Goal: Information Seeking & Learning: Learn about a topic

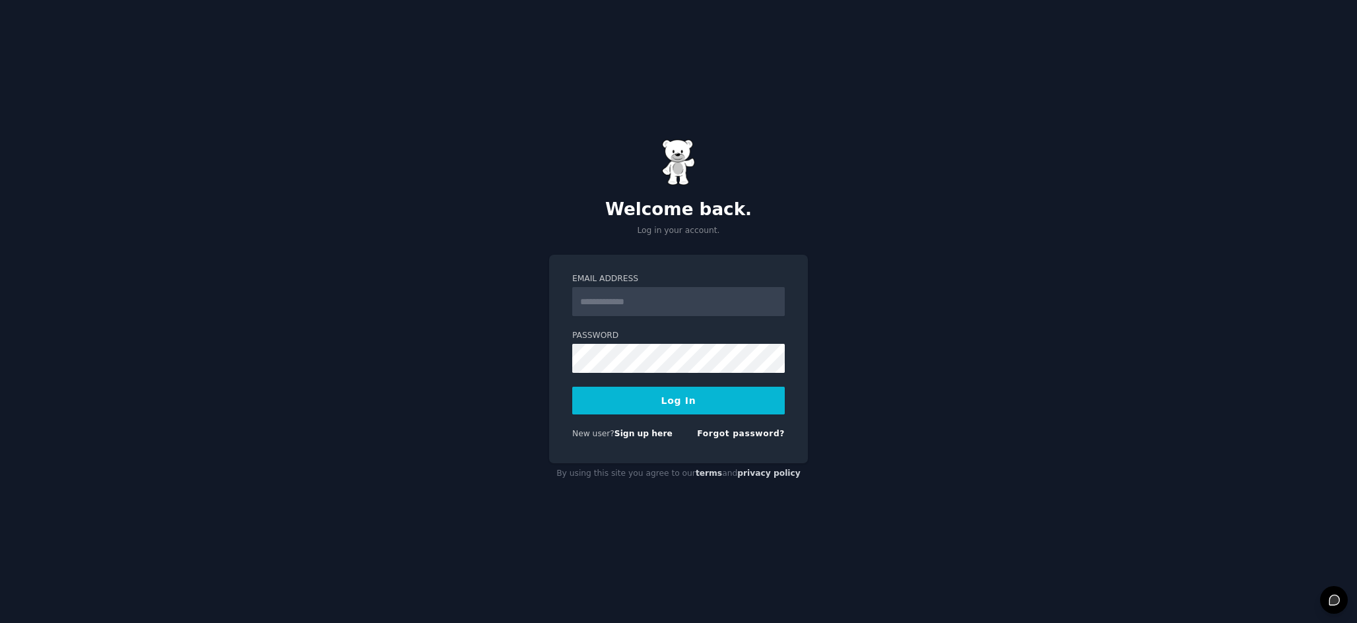
click at [645, 307] on input "Email Address" at bounding box center [678, 301] width 212 height 29
type input "**********"
click at [655, 395] on button "Log In" at bounding box center [678, 401] width 212 height 28
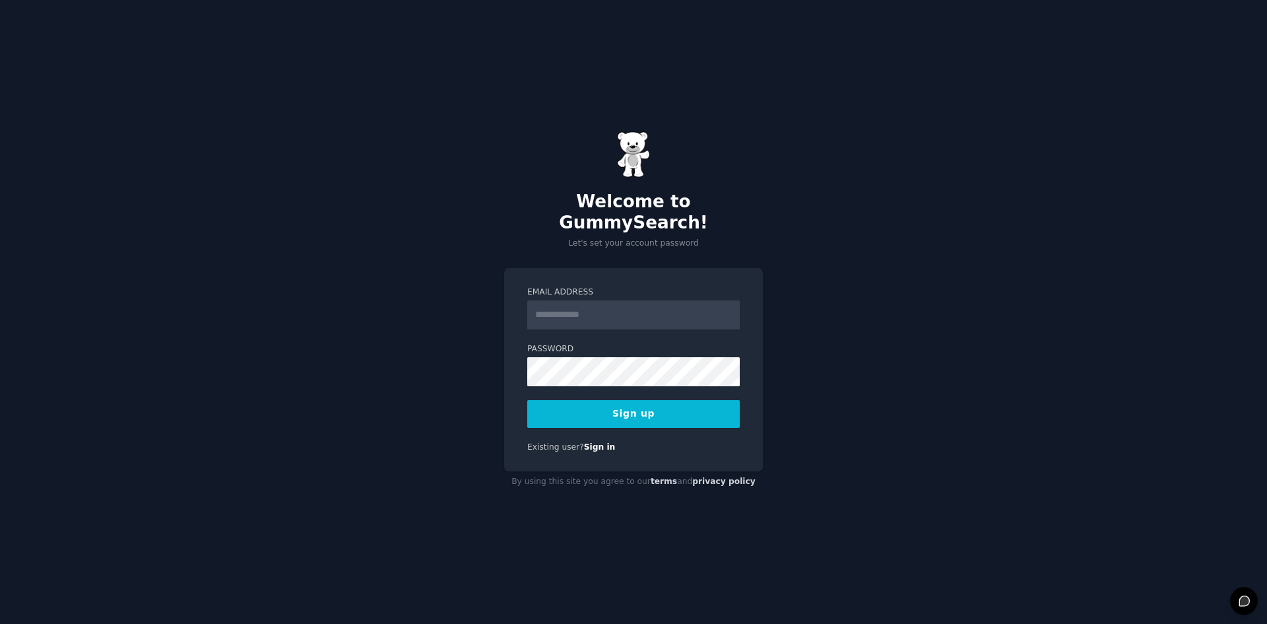
click at [577, 302] on input "Email Address" at bounding box center [633, 314] width 212 height 29
type input "**********"
click at [629, 404] on button "Sign up" at bounding box center [633, 414] width 212 height 28
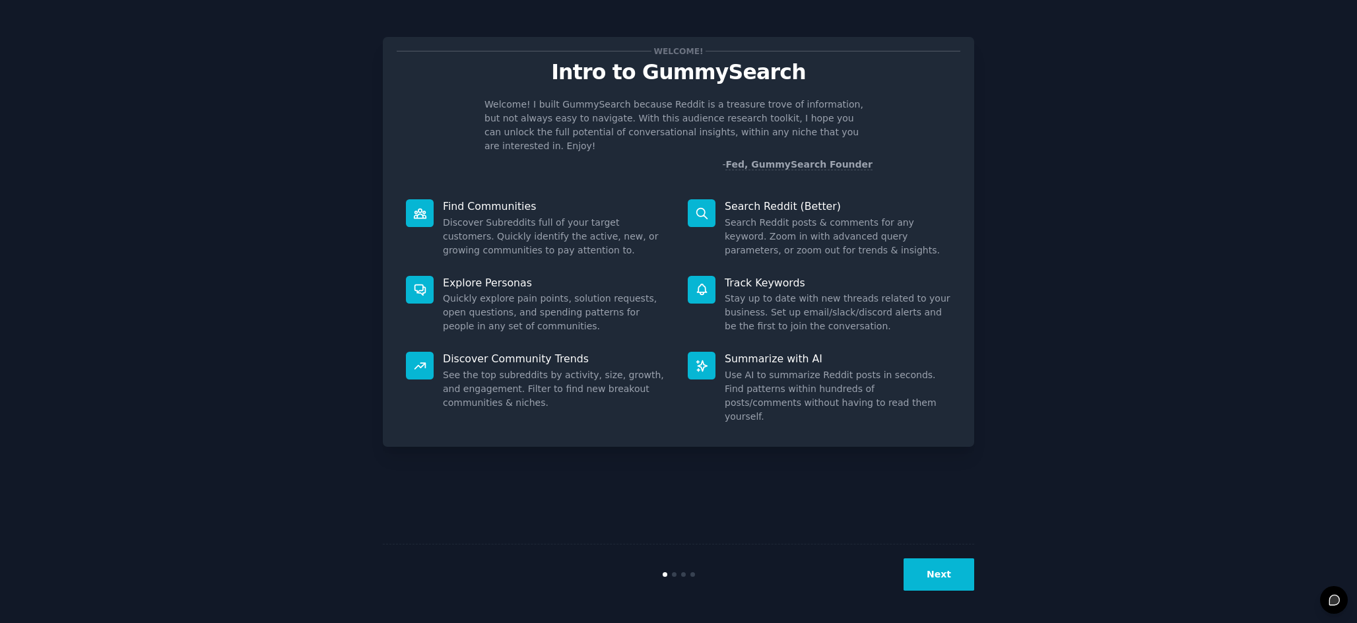
click at [948, 583] on button "Next" at bounding box center [938, 574] width 71 height 32
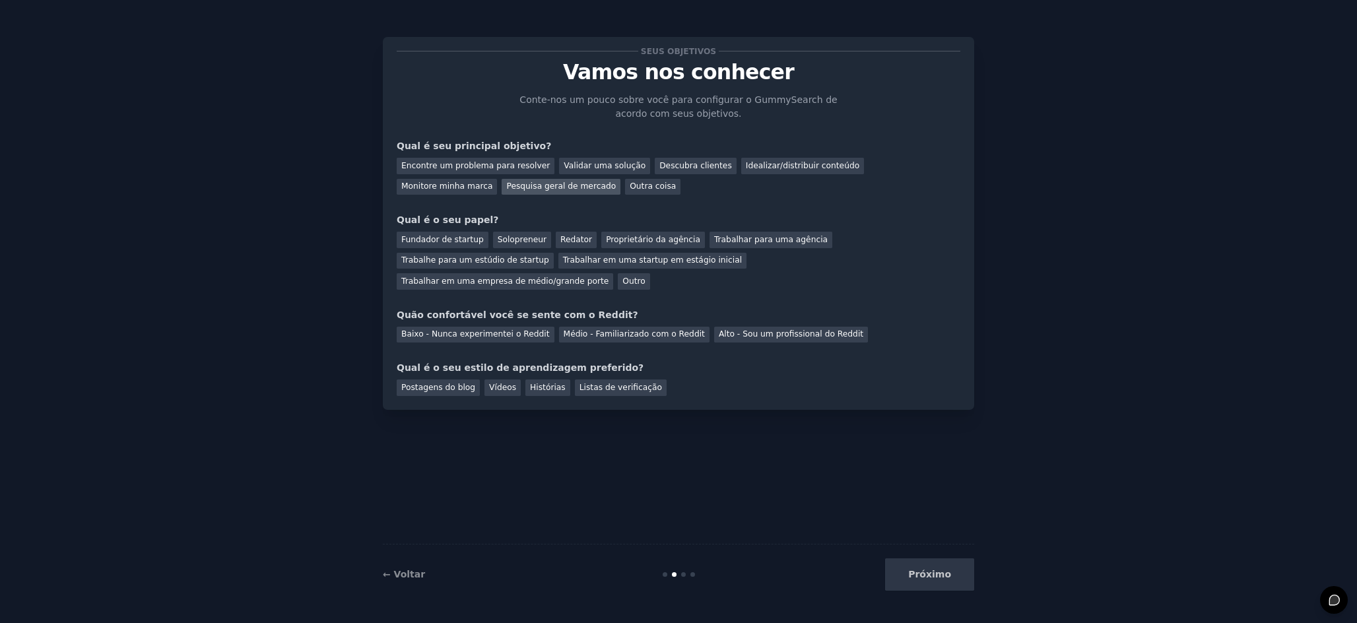
click at [506, 189] on font "Pesquisa geral de mercado" at bounding box center [561, 185] width 110 height 9
click at [624, 242] on font "Proprietário da agência" at bounding box center [653, 239] width 94 height 9
click at [619, 329] on font "Médio - Familiarizado com o Reddit" at bounding box center [634, 333] width 141 height 9
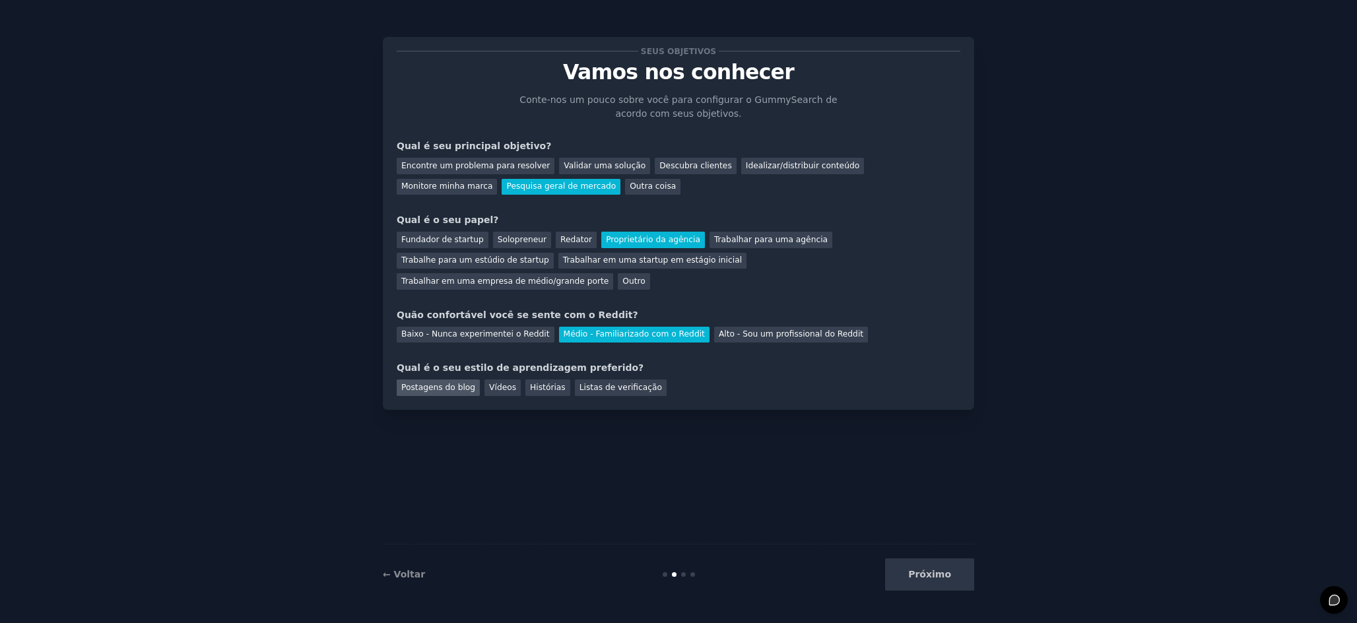
click at [443, 383] on font "Postagens do blog" at bounding box center [438, 387] width 74 height 9
click at [939, 575] on font "Próximo" at bounding box center [929, 574] width 43 height 11
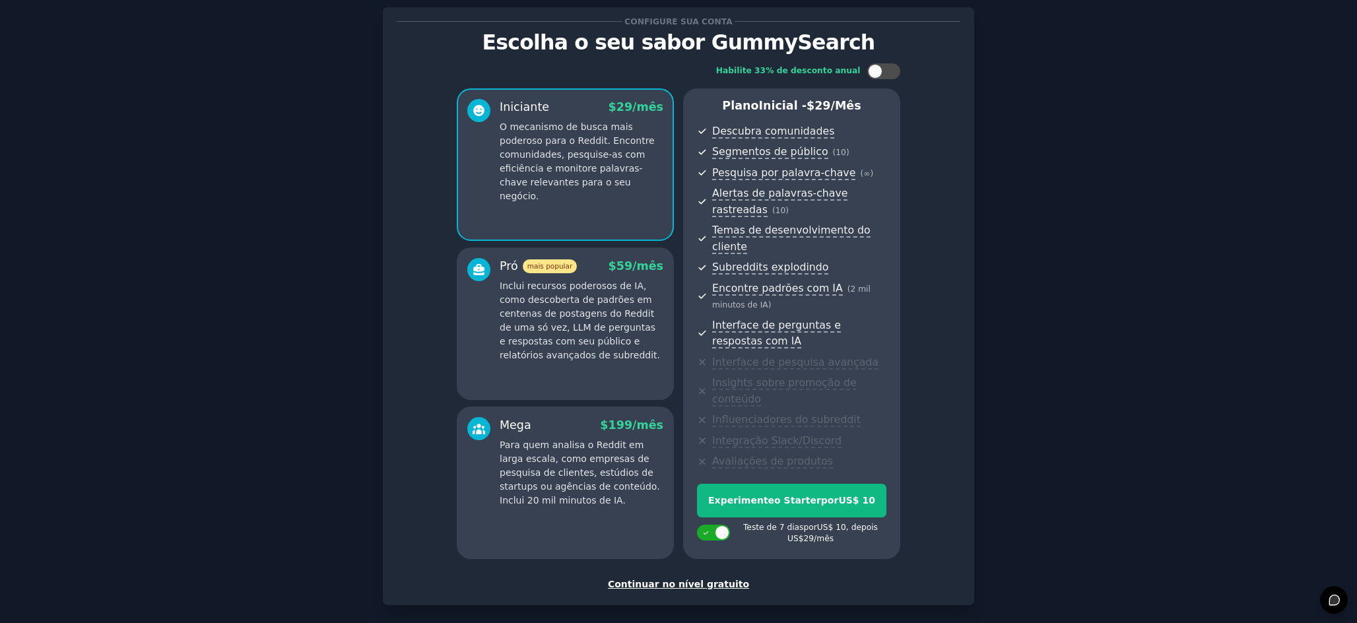
scroll to position [9, 0]
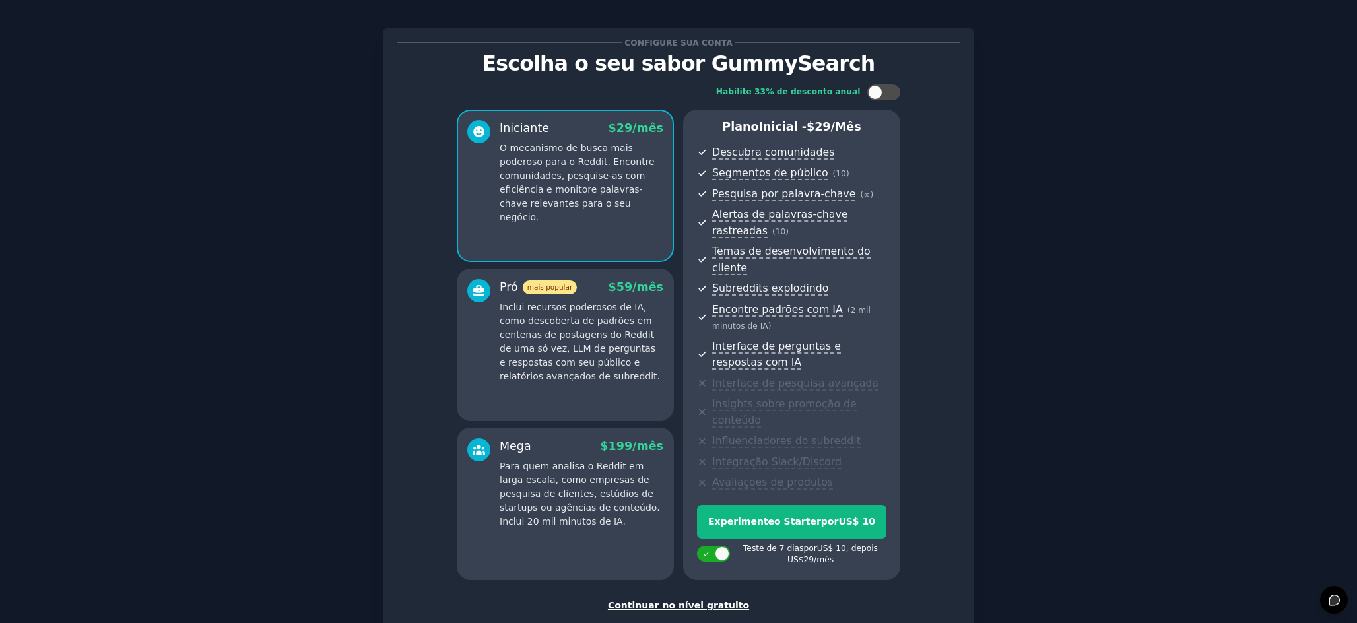
click at [695, 600] on font "Continuar no nível gratuito" at bounding box center [678, 605] width 141 height 11
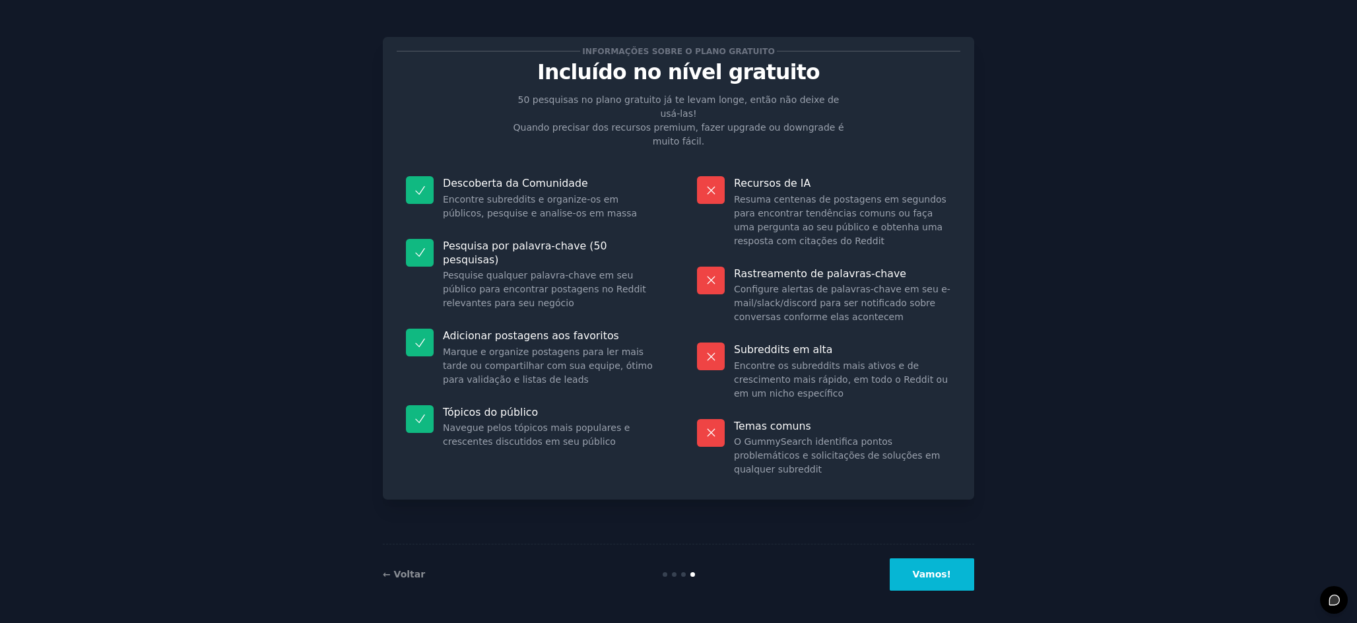
click at [948, 581] on button "Vamos!" at bounding box center [931, 574] width 84 height 32
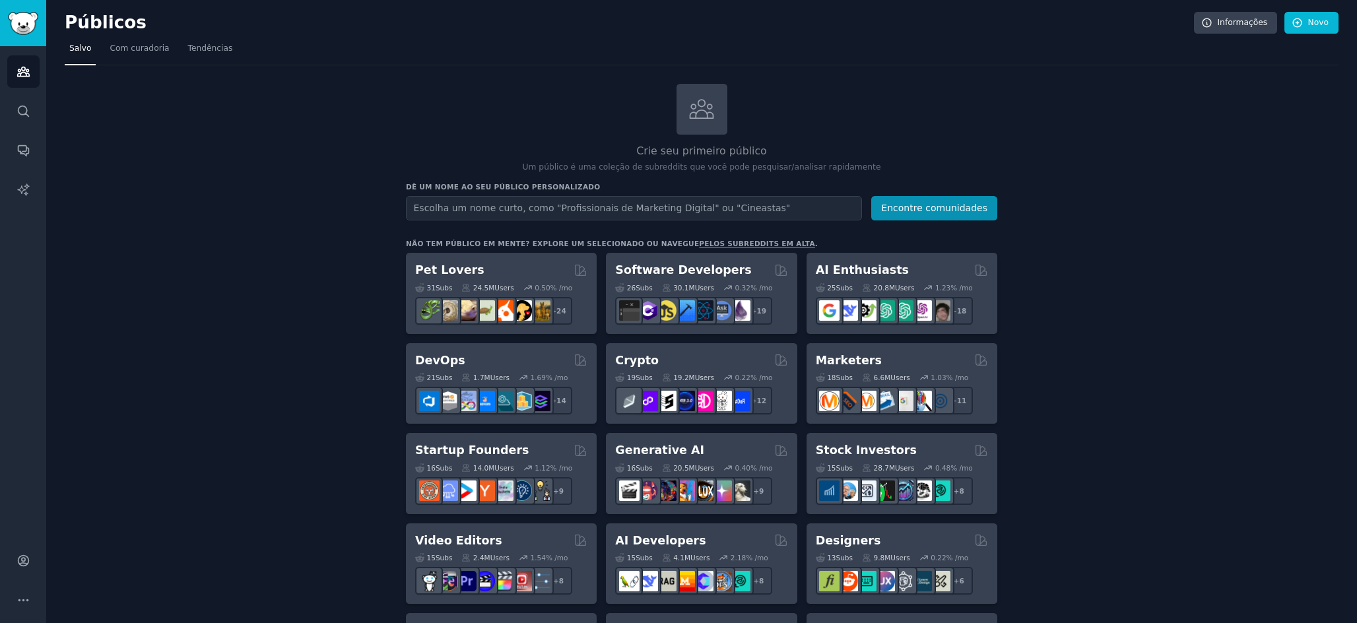
click at [1101, 19] on h2 "Públicos" at bounding box center [629, 23] width 1129 height 21
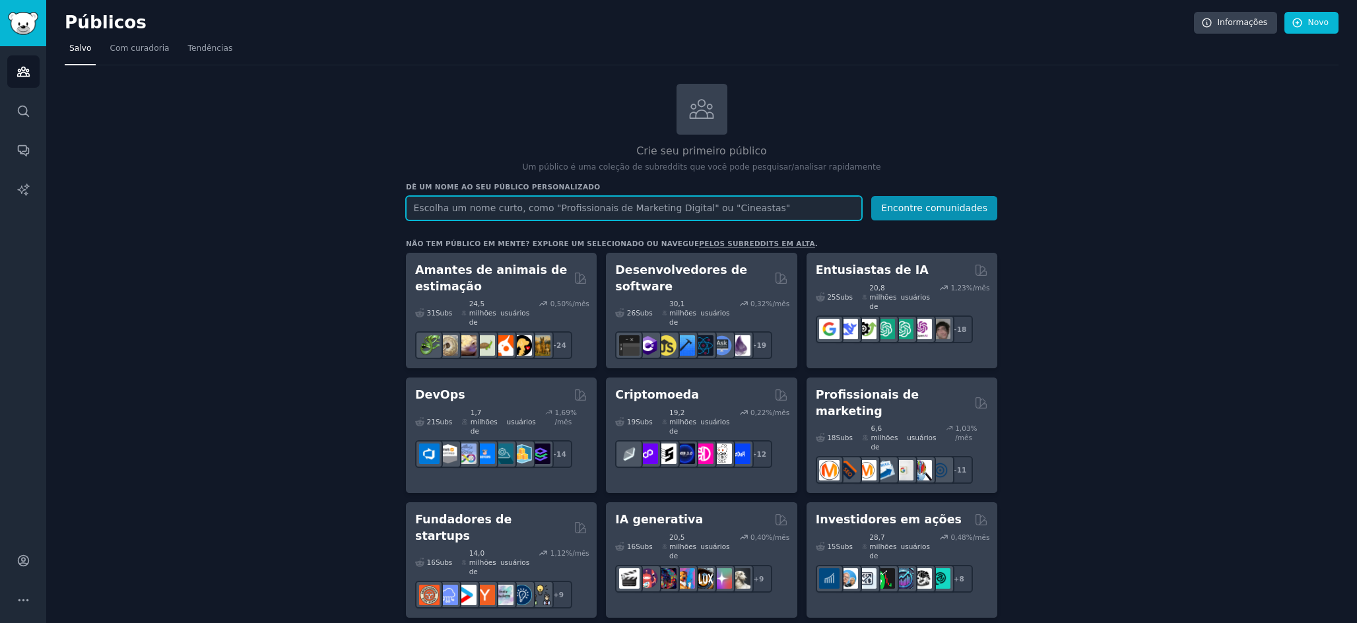
click at [534, 211] on input "text" at bounding box center [634, 208] width 456 height 24
click at [614, 212] on input "text" at bounding box center [634, 208] width 456 height 24
type input "nail designers"
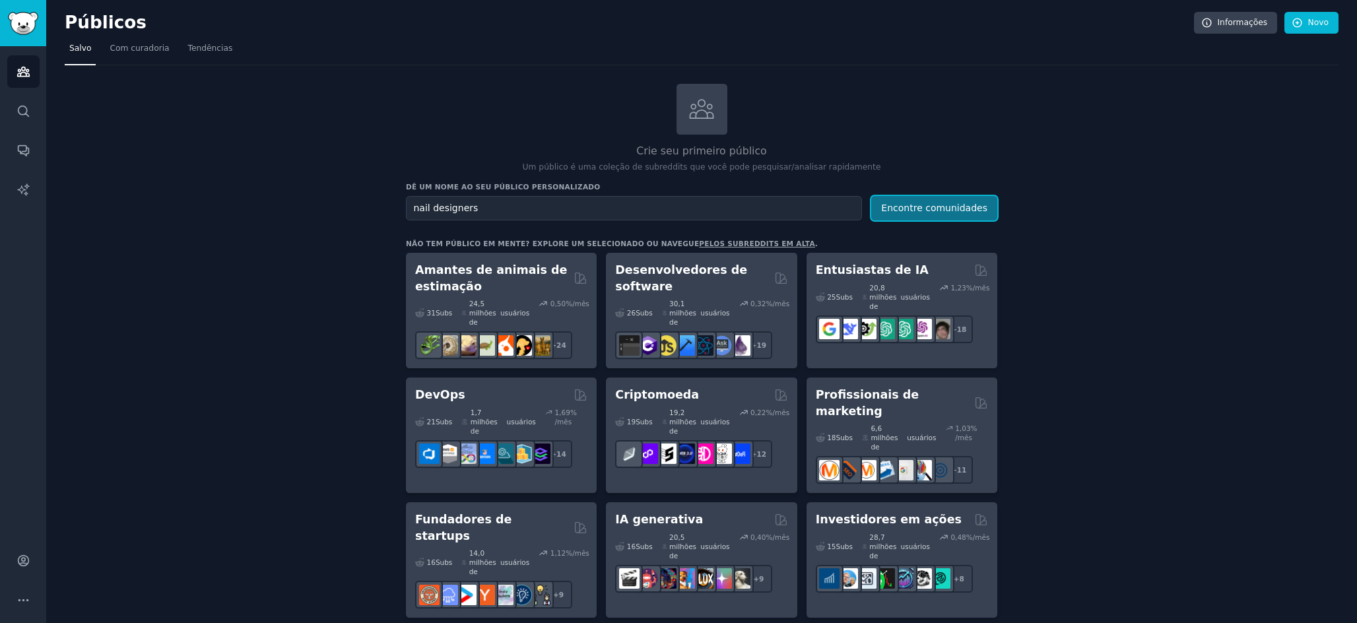
click at [890, 214] on button "Encontre comunidades" at bounding box center [934, 208] width 126 height 24
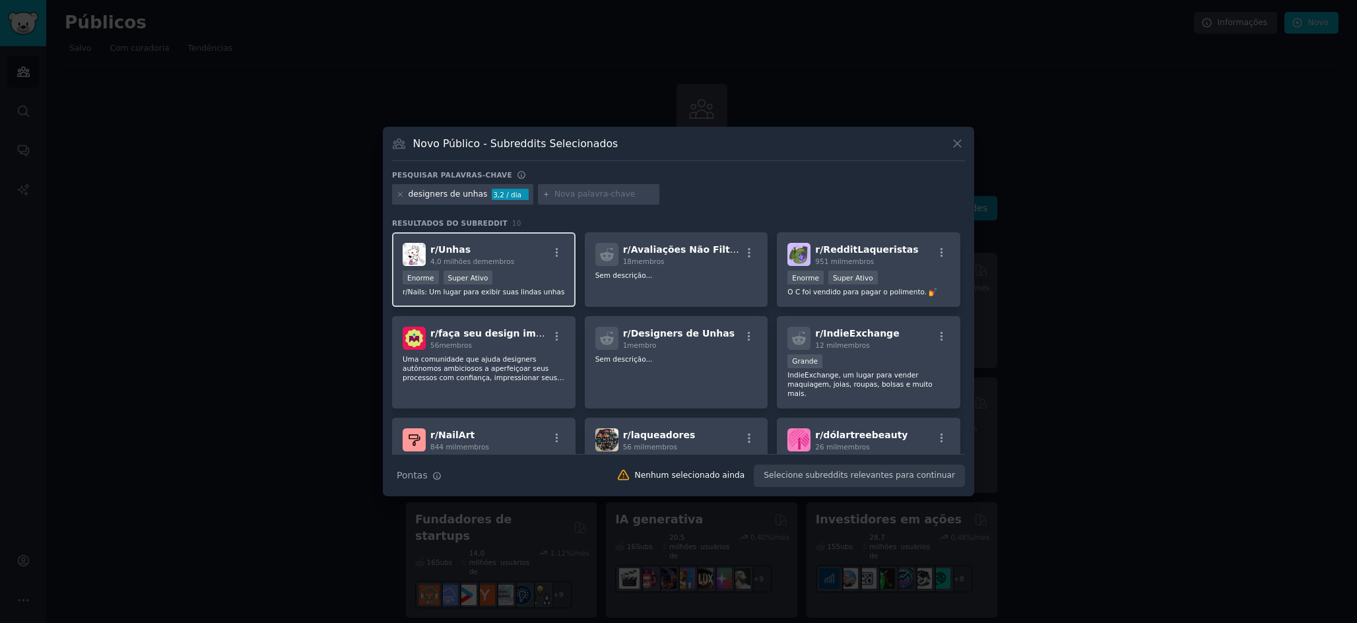
click at [474, 257] on font "4,0 milhões de" at bounding box center [455, 261] width 51 height 8
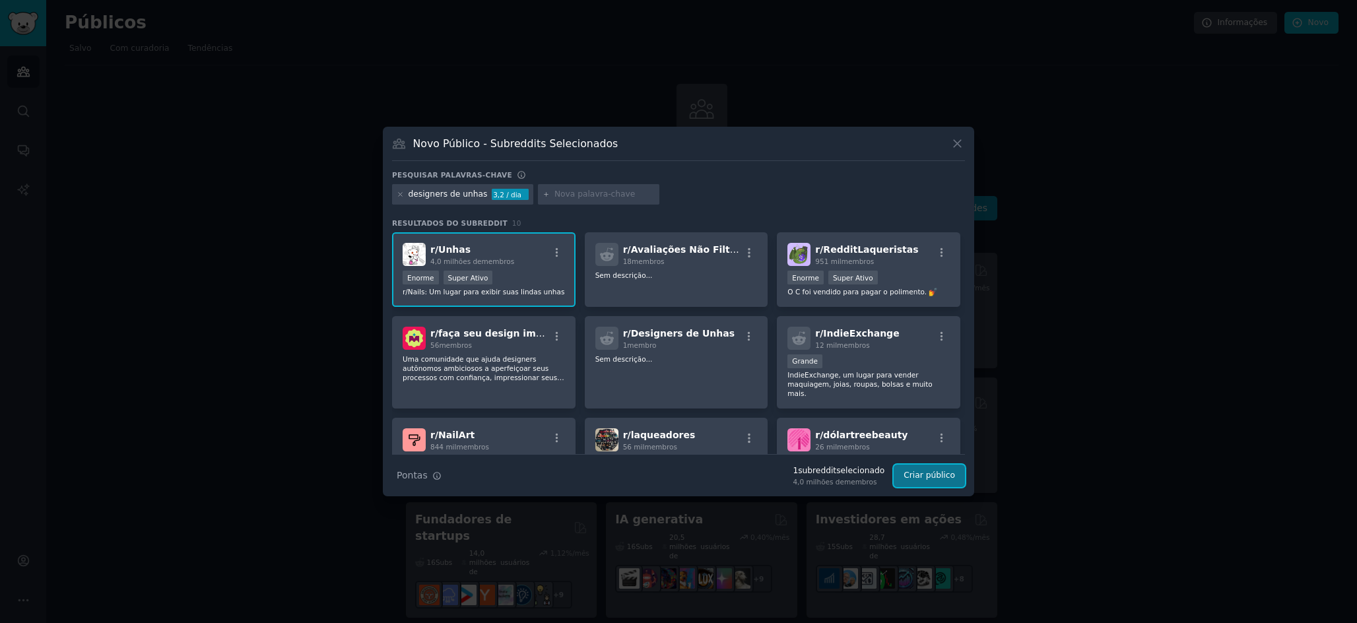
click at [935, 473] on font "Criar público" at bounding box center [928, 474] width 51 height 9
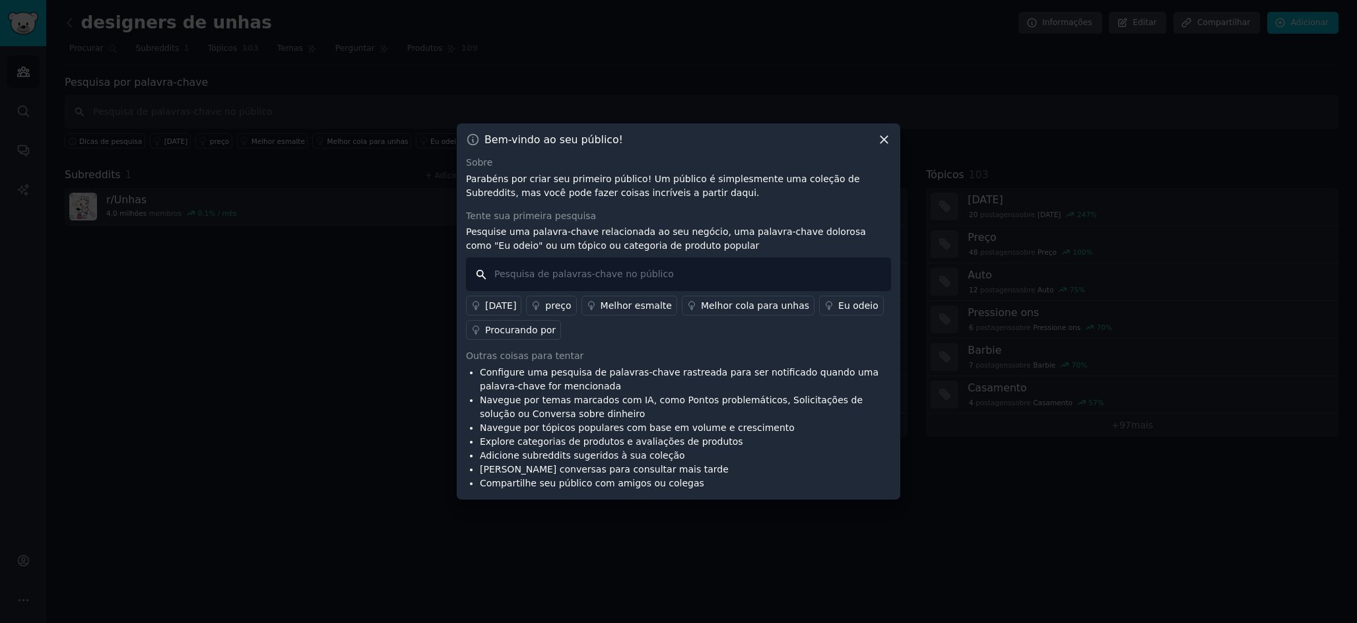
click at [496, 273] on input "text" at bounding box center [678, 274] width 425 height 34
click at [528, 328] on font "Procurando por" at bounding box center [520, 330] width 71 height 11
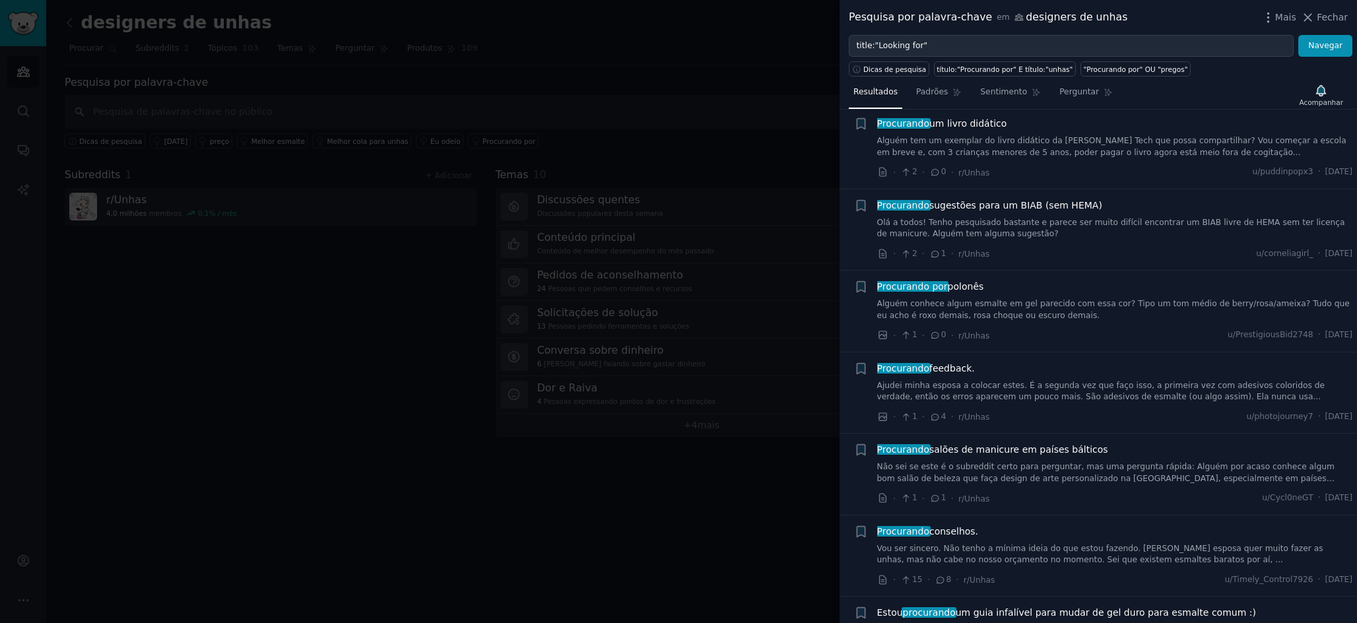
scroll to position [66, 0]
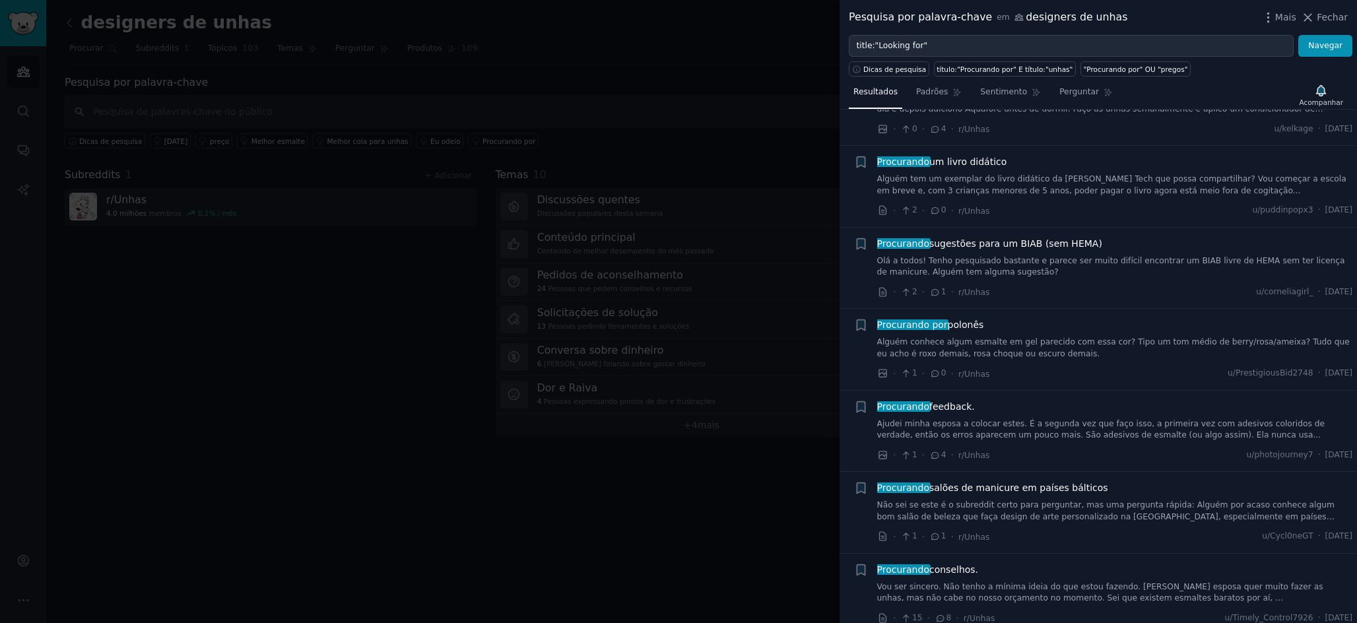
click at [338, 315] on div at bounding box center [678, 311] width 1357 height 623
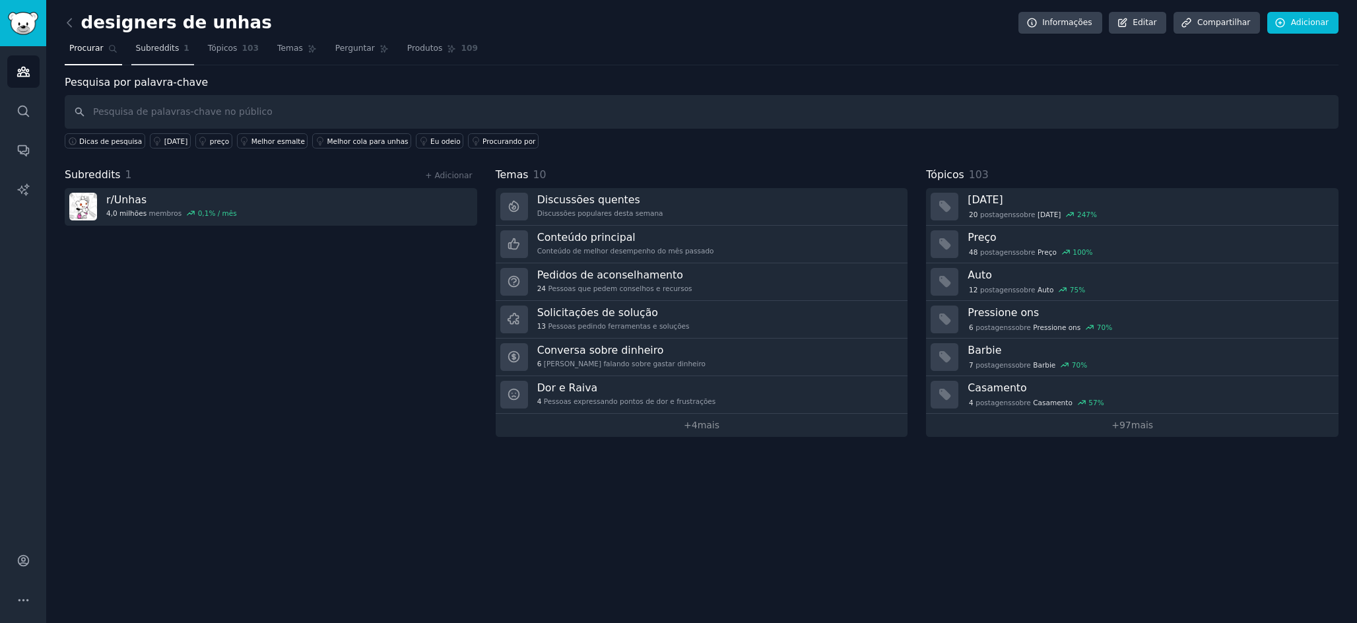
click at [145, 51] on font "Subreddits" at bounding box center [158, 48] width 44 height 9
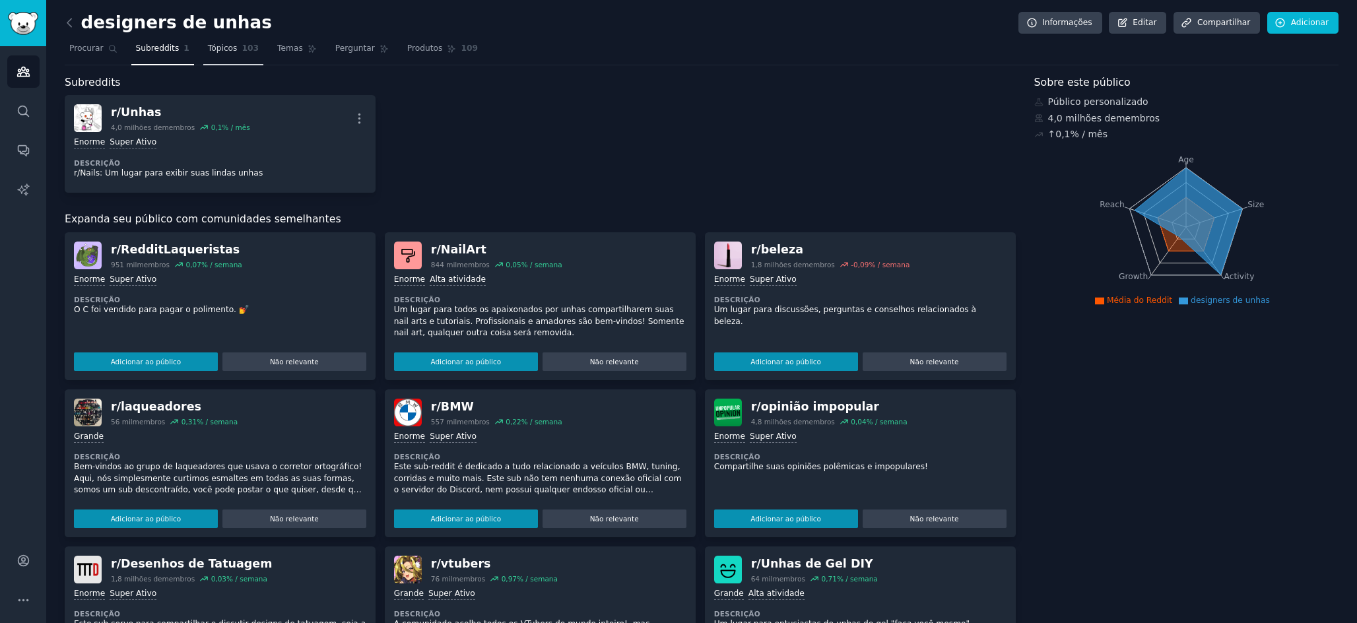
click at [212, 46] on font "Tópicos" at bounding box center [223, 48] width 30 height 9
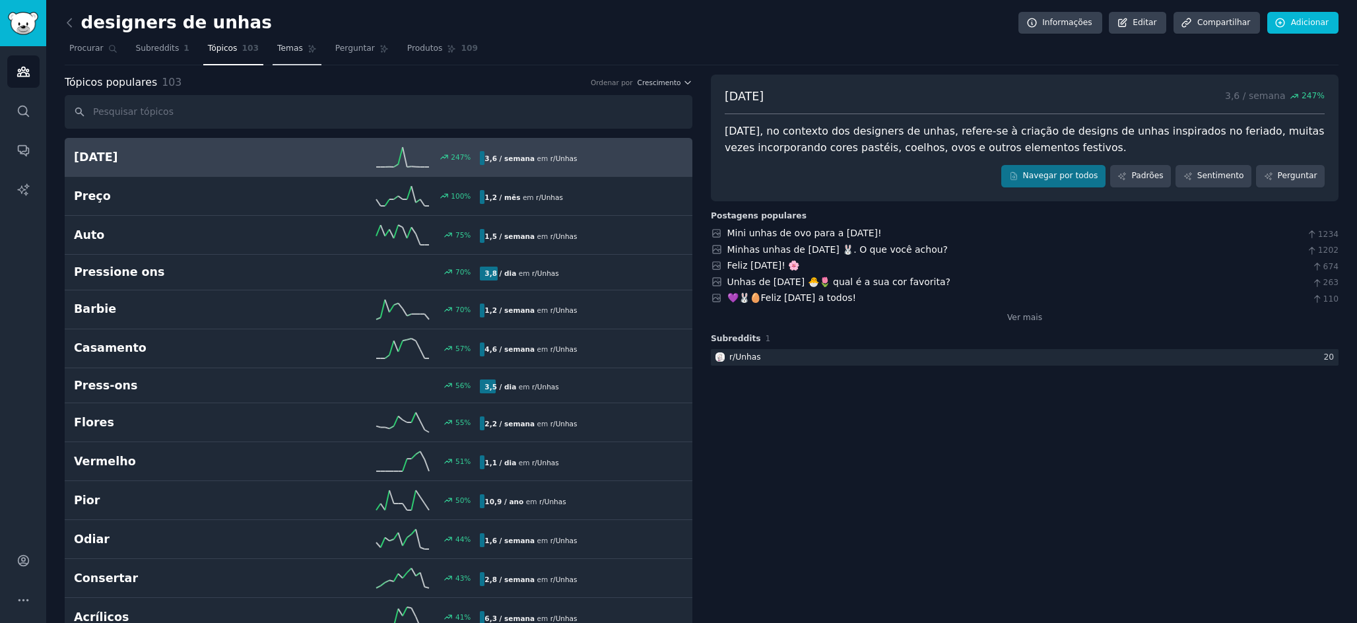
click at [277, 44] on font "Temas" at bounding box center [290, 48] width 26 height 9
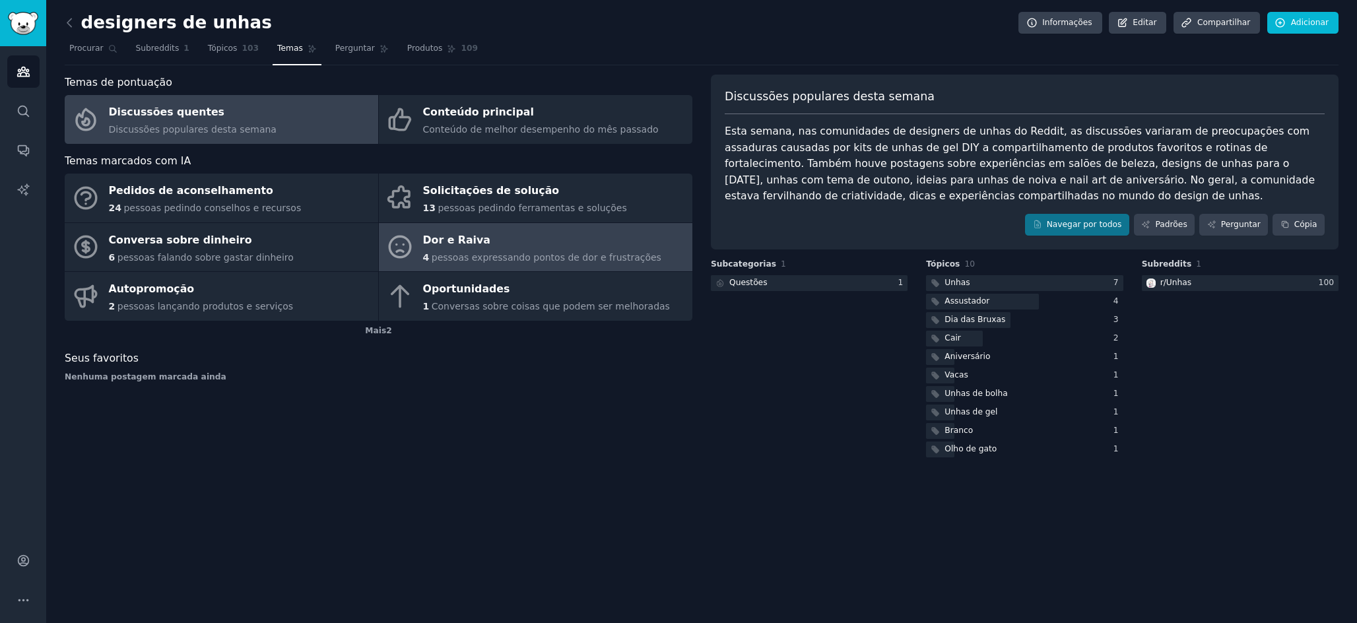
click at [473, 247] on font "Dor e Raiva" at bounding box center [456, 240] width 67 height 16
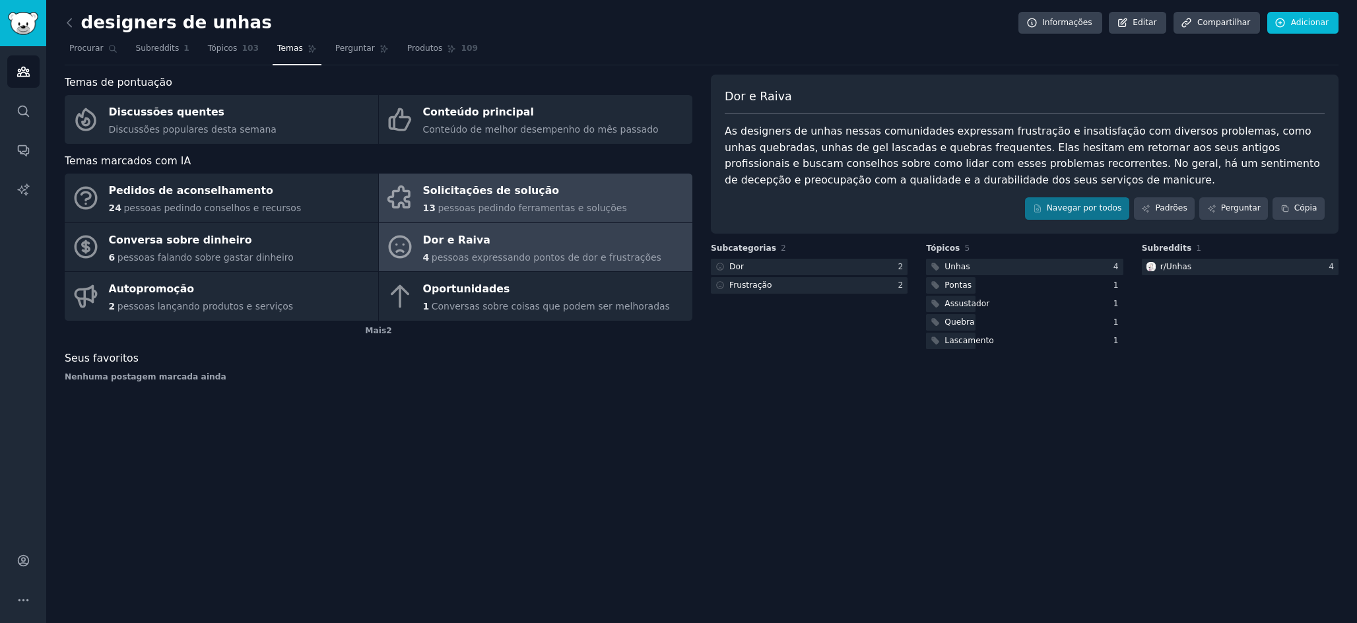
click at [488, 209] on font "pessoas pedindo ferramentas e soluções" at bounding box center [531, 208] width 189 height 11
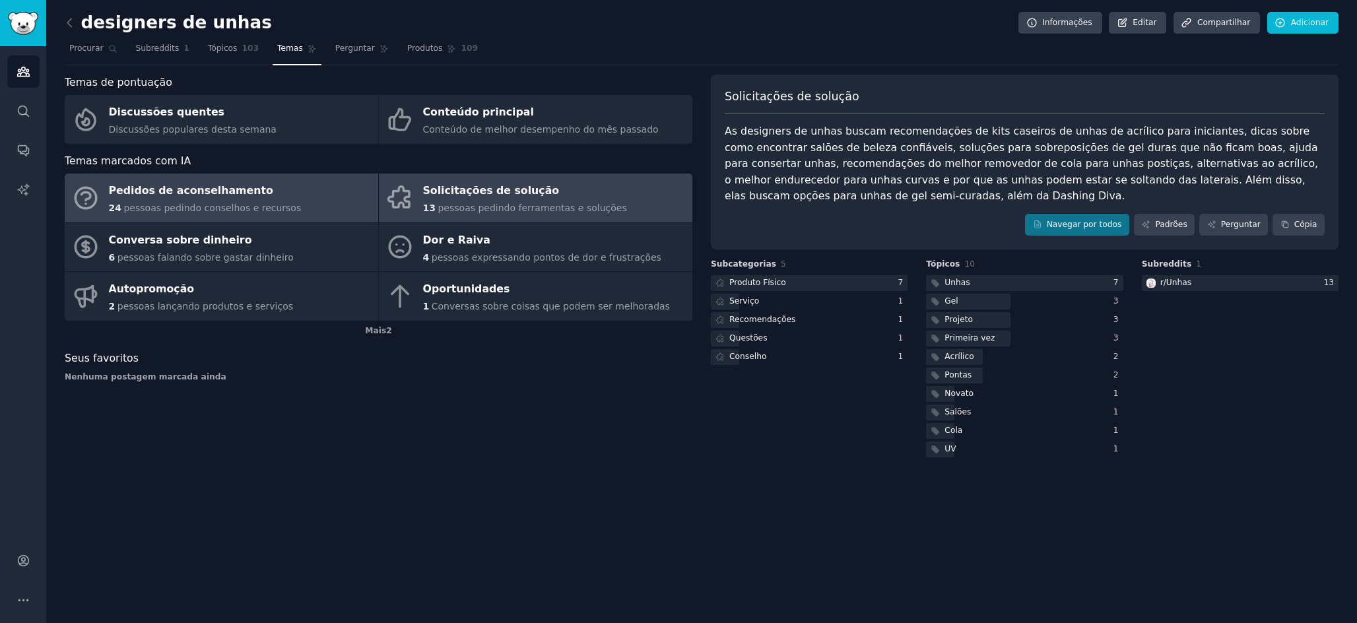
click at [228, 179] on link "Pedidos de aconselhamento 24 pessoas pedindo conselhos e recursos" at bounding box center [221, 198] width 313 height 49
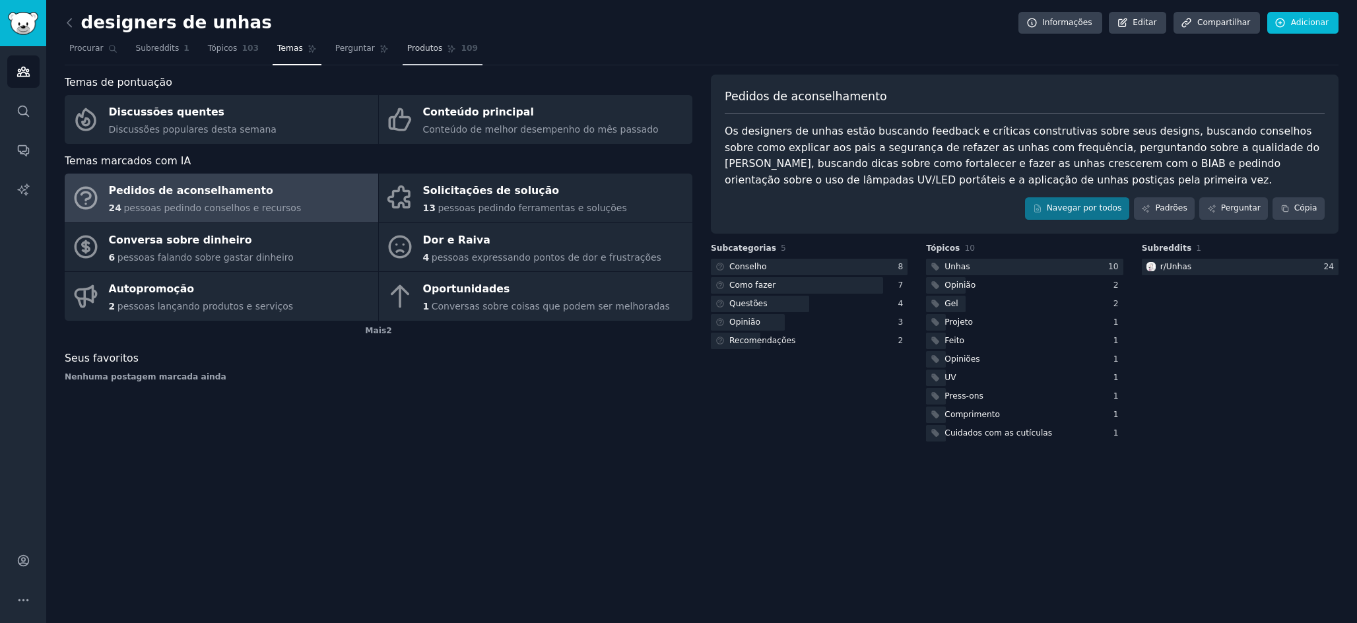
click at [413, 55] on link "Produtos 109" at bounding box center [443, 51] width 80 height 27
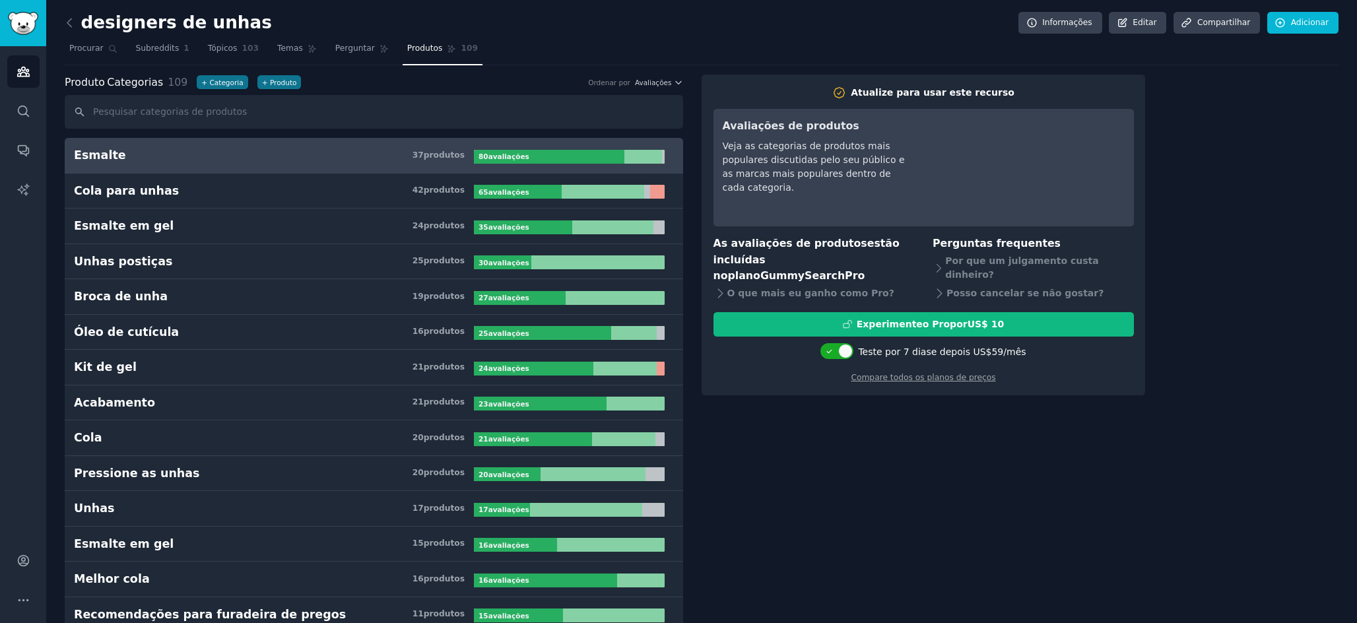
click at [233, 165] on link "Esmalte 37 produtos ​ 80 avaliações ​" at bounding box center [374, 156] width 618 height 36
click at [277, 56] on link "Temas" at bounding box center [297, 51] width 49 height 27
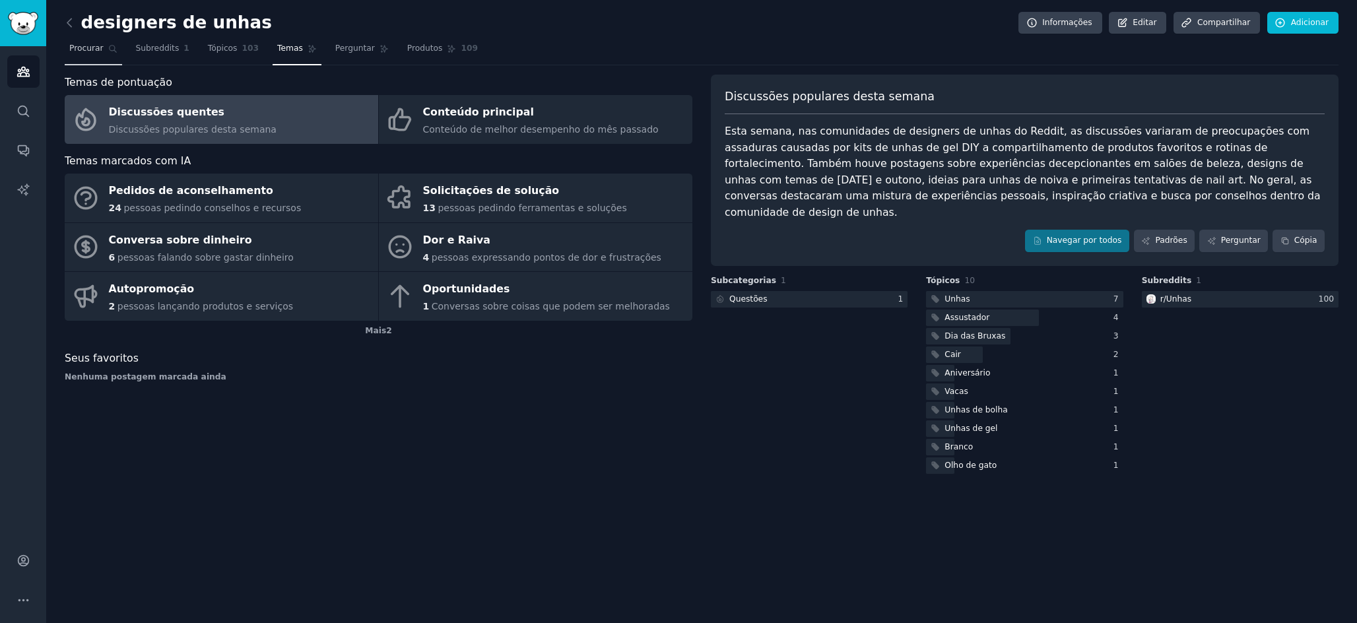
click at [88, 46] on font "Procurar" at bounding box center [86, 48] width 34 height 9
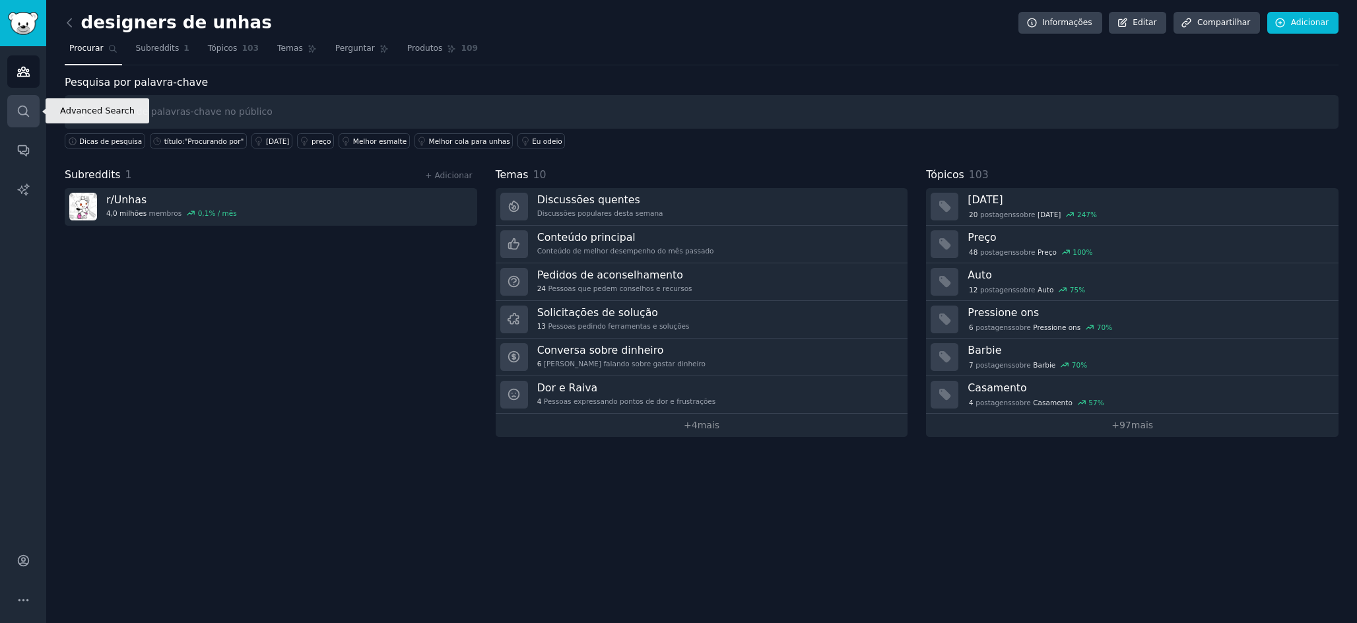
click at [24, 110] on icon "Barra lateral" at bounding box center [23, 111] width 14 height 14
